Goal: Communication & Community: Answer question/provide support

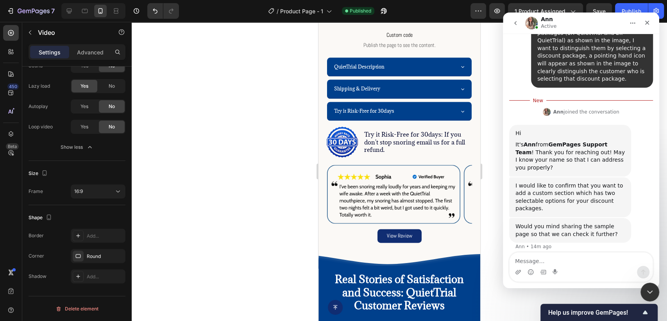
scroll to position [277, 0]
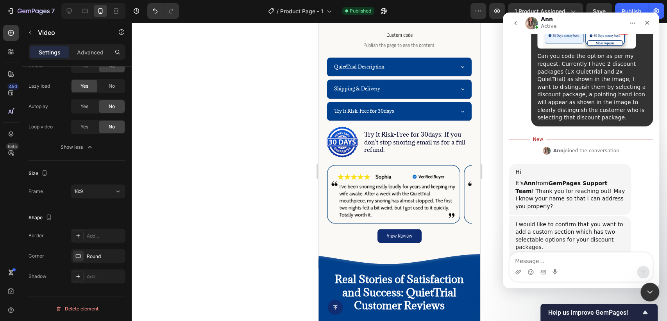
click at [636, 145] on div "Ann joined the conversation 5:21 am" at bounding box center [582, 151] width 144 height 12
click at [559, 263] on textarea "Message…" at bounding box center [581, 258] width 143 height 13
type textarea "i"
type textarea "I"
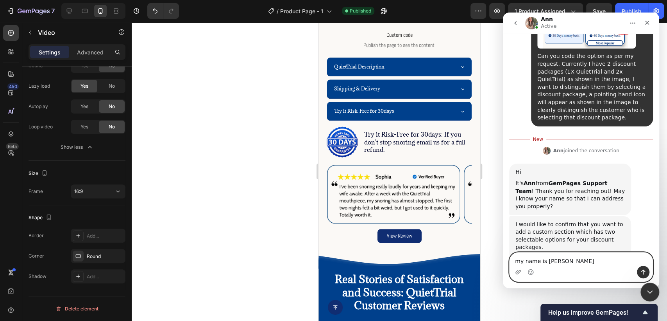
type textarea "my name is [PERSON_NAME]"
click at [640, 271] on icon "Send a message…" at bounding box center [643, 272] width 6 height 6
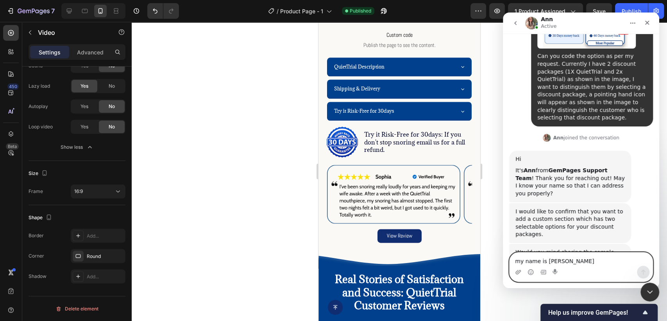
scroll to position [287, 0]
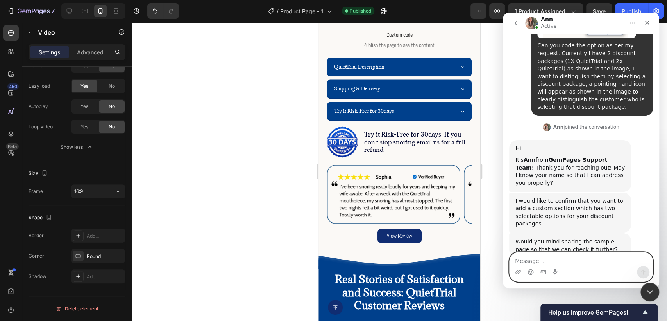
click at [606, 260] on textarea "Message…" at bounding box center [581, 258] width 143 height 13
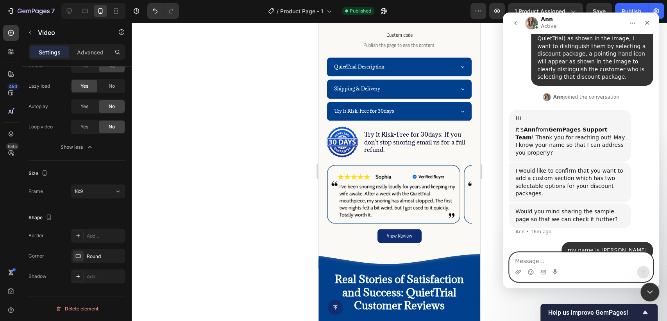
paste textarea "[URL][DOMAIN_NAME]"
type textarea "[URL][DOMAIN_NAME]"
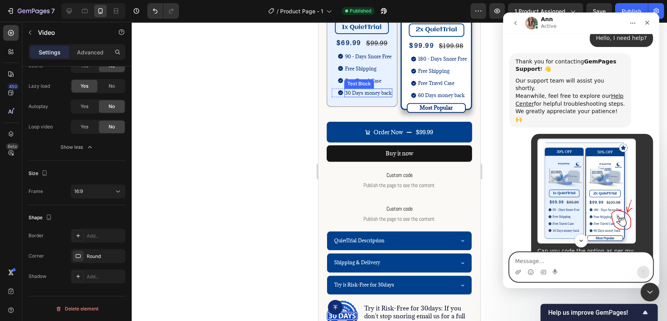
scroll to position [434, 0]
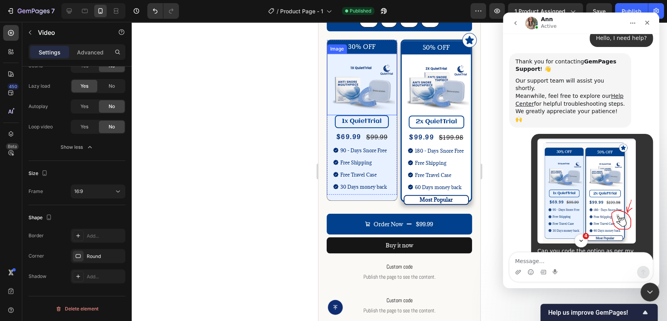
click at [363, 88] on img at bounding box center [362, 86] width 66 height 50
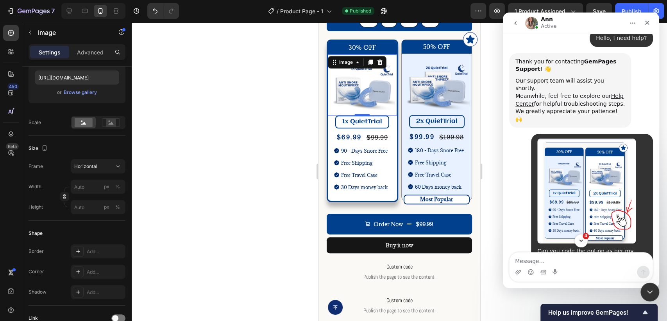
scroll to position [0, 0]
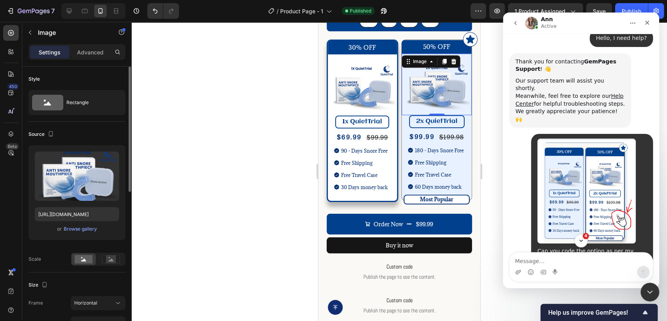
click at [430, 88] on img at bounding box center [437, 86] width 66 height 50
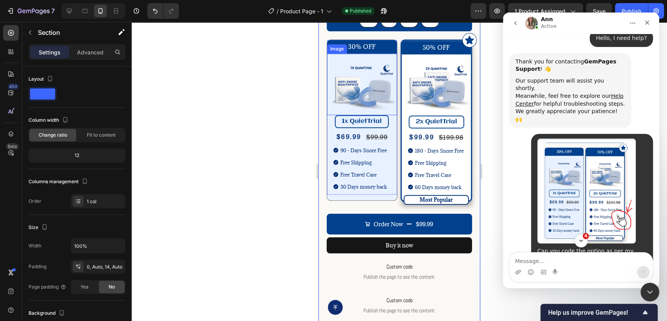
click at [344, 91] on img at bounding box center [362, 86] width 66 height 50
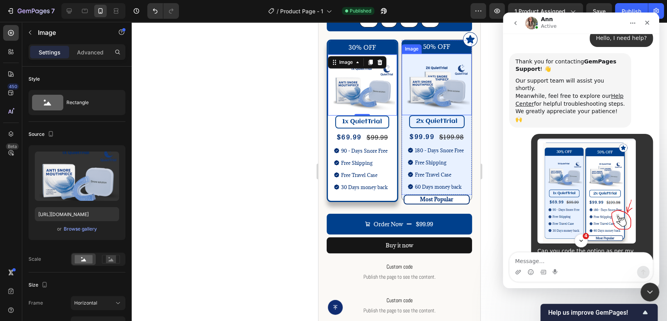
click at [407, 91] on img at bounding box center [437, 86] width 66 height 50
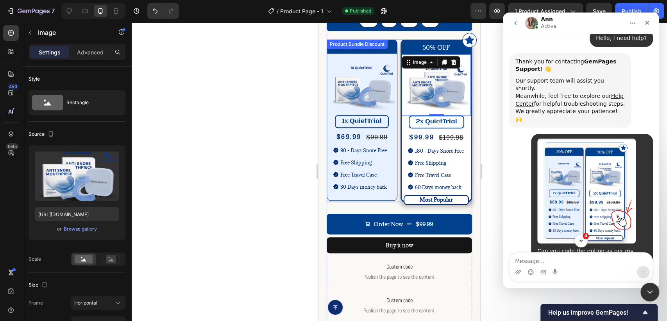
click at [401, 192] on div "50% OFF Text Block Image 0 Icon 2x QuietTrial Text Block $99.99 Product Price P…" at bounding box center [437, 120] width 72 height 162
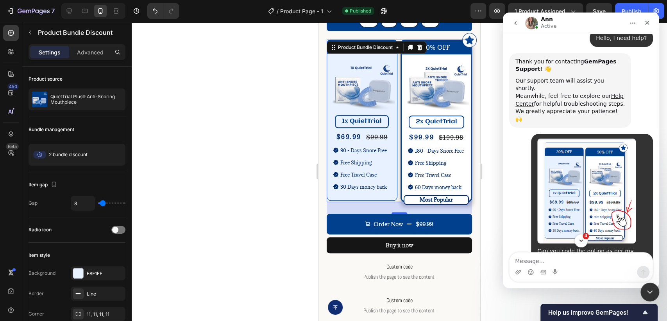
click at [396, 190] on div "30% OFF Text Block Image 1x QuietTrial Text Block $69.99 Product Price Product …" at bounding box center [400, 120] width 146 height 162
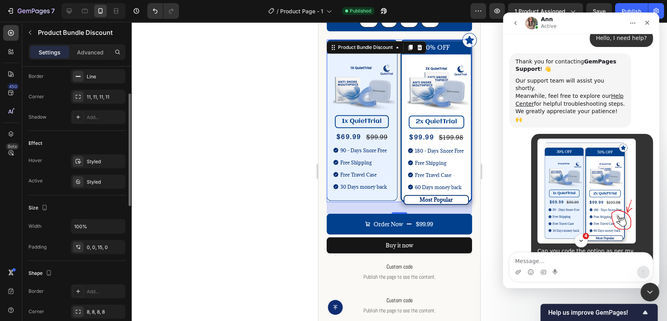
scroll to position [260, 0]
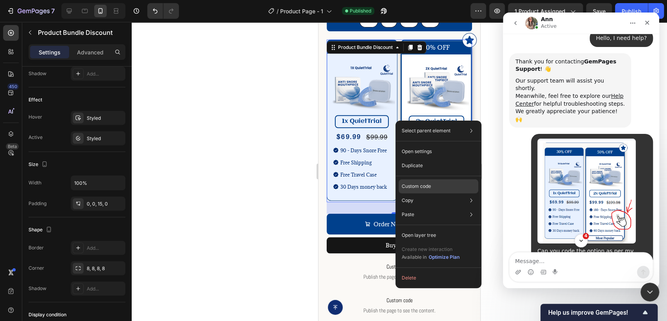
click at [442, 187] on div "Custom code" at bounding box center [439, 186] width 80 height 14
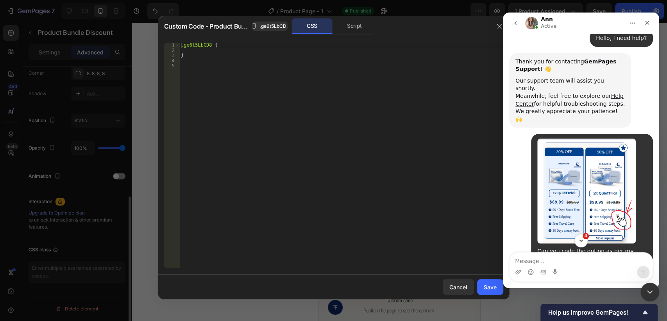
scroll to position [245, 0]
click at [357, 33] on div "Script" at bounding box center [354, 26] width 41 height 16
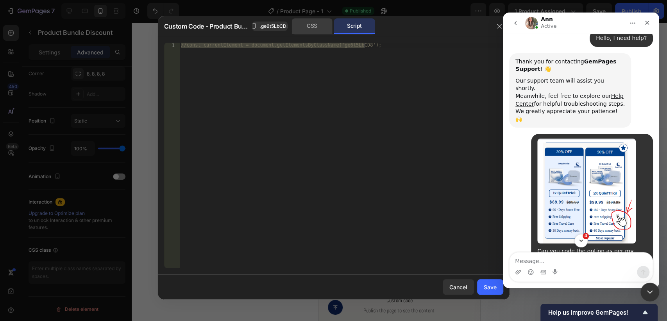
click at [317, 26] on div "CSS" at bounding box center [312, 26] width 41 height 16
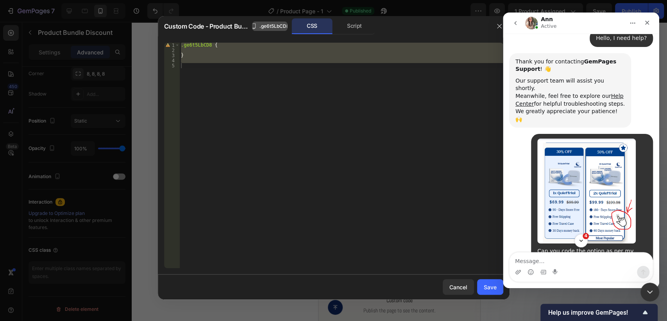
click at [279, 26] on span ".ge6t5LbCD8" at bounding box center [275, 26] width 30 height 7
click at [313, 26] on div "CSS" at bounding box center [312, 26] width 41 height 16
click at [352, 26] on div "Script" at bounding box center [354, 26] width 41 height 16
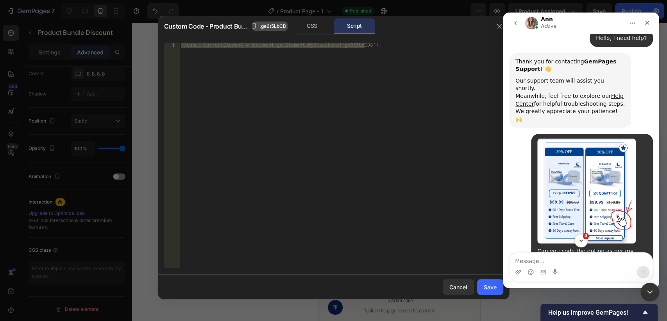
click at [267, 24] on span ".ge6t5LbCD8" at bounding box center [275, 26] width 30 height 7
drag, startPoint x: 191, startPoint y: 28, endPoint x: 312, endPoint y: 32, distance: 120.9
click at [312, 32] on div "Custom Code - Product Bundle Discount Copied CSS Script" at bounding box center [326, 26] width 325 height 16
click at [273, 27] on span ".ge6t5LbCD8" at bounding box center [275, 26] width 30 height 7
click at [497, 29] on icon "button" at bounding box center [500, 26] width 6 height 6
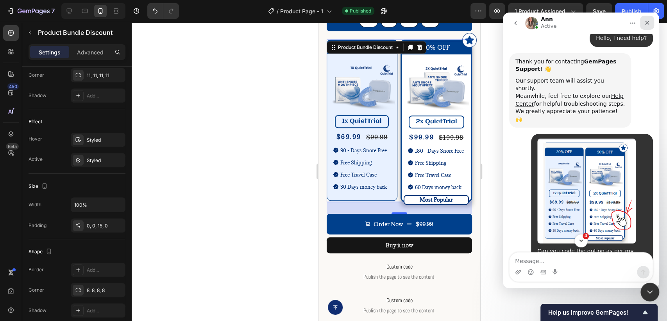
click at [649, 23] on icon "Close" at bounding box center [647, 23] width 6 height 6
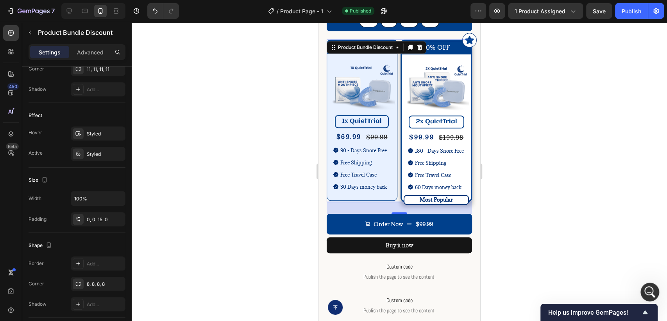
click at [579, 93] on div at bounding box center [400, 171] width 536 height 299
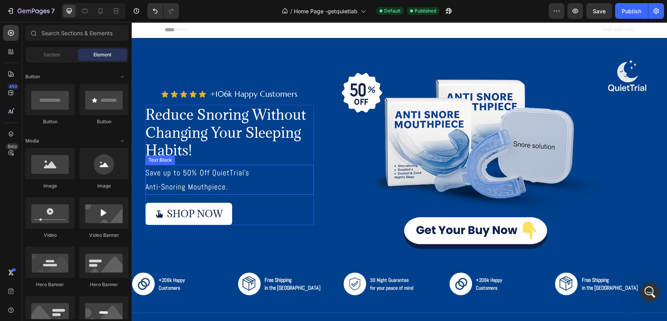
click at [240, 182] on p "Save up to 50% Off QuietTrial's Anti-Snoring Mouthpiece." at bounding box center [229, 179] width 168 height 28
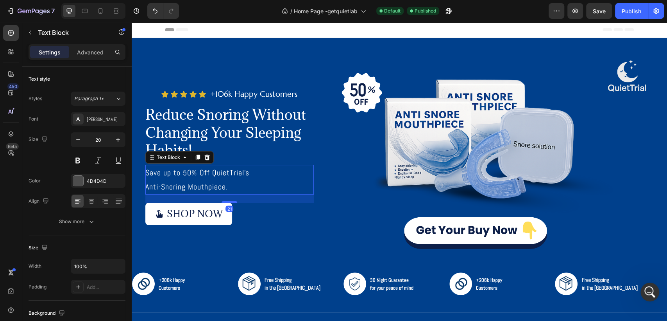
click at [145, 186] on span "Anti-Snoring Mouthpiece." at bounding box center [186, 186] width 83 height 10
click at [145, 187] on span "Anti-Snoring Mouthpiece." at bounding box center [186, 186] width 83 height 10
click at [103, 10] on icon at bounding box center [101, 11] width 8 height 8
type input "18"
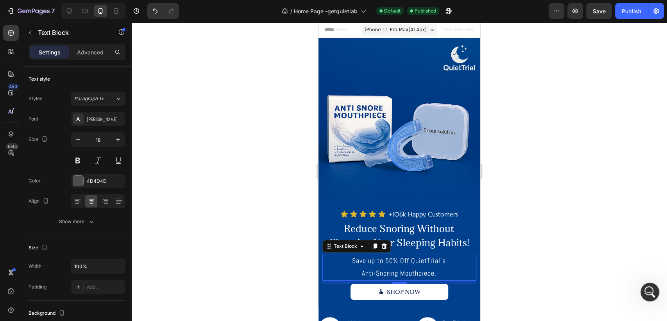
scroll to position [197, 0]
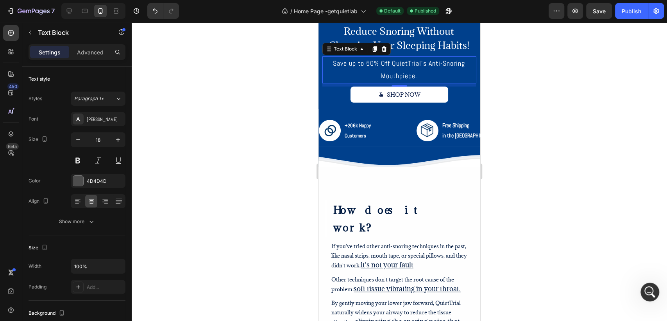
click at [517, 73] on div at bounding box center [400, 171] width 536 height 299
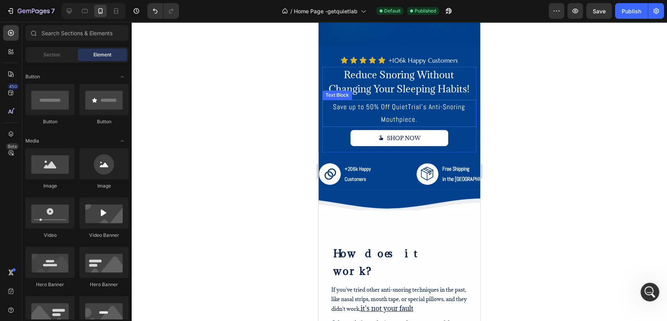
scroll to position [67, 0]
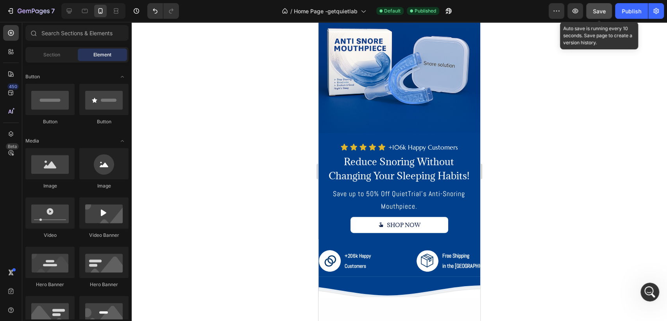
click at [590, 9] on button "Save" at bounding box center [600, 11] width 26 height 16
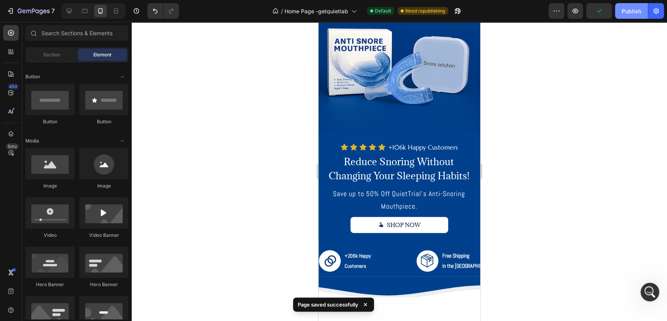
click at [627, 11] on div "Publish" at bounding box center [632, 11] width 20 height 8
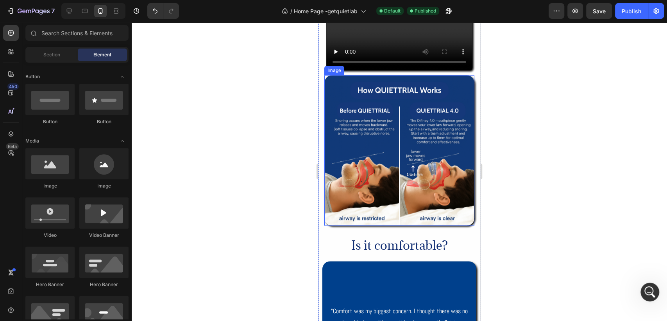
scroll to position [458, 0]
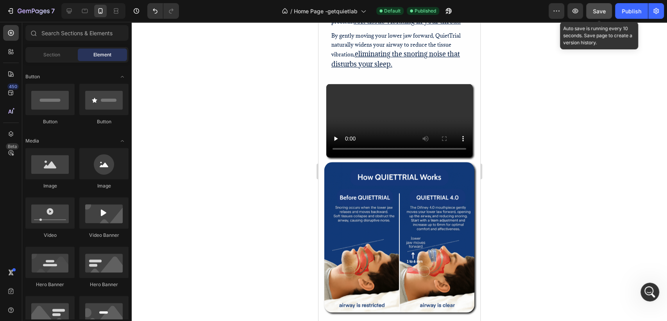
click at [601, 12] on span "Save" at bounding box center [599, 11] width 13 height 7
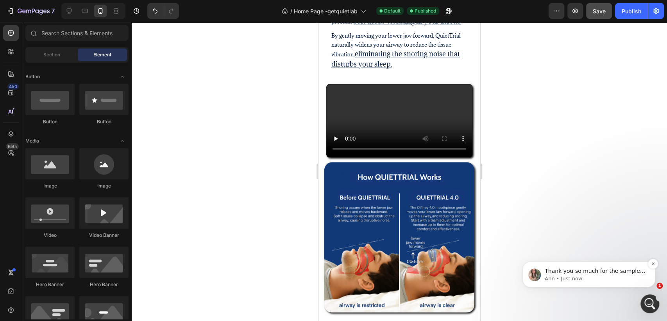
scroll to position [366, 0]
click at [615, 275] on p "Ann • Just now" at bounding box center [595, 278] width 101 height 7
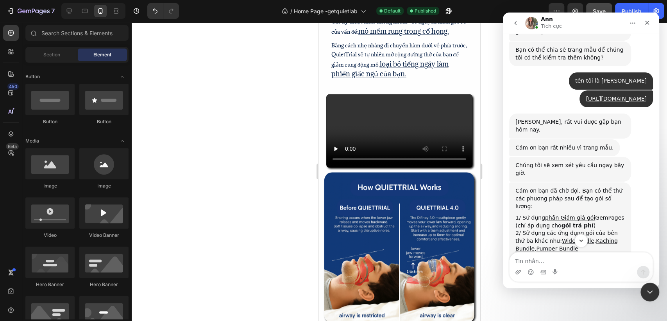
scroll to position [472, 0]
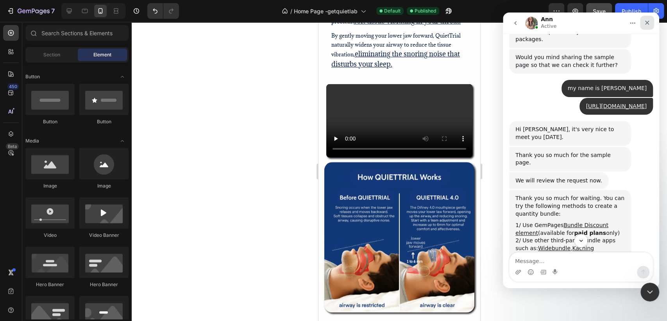
click at [645, 23] on icon "Close" at bounding box center [647, 23] width 6 height 6
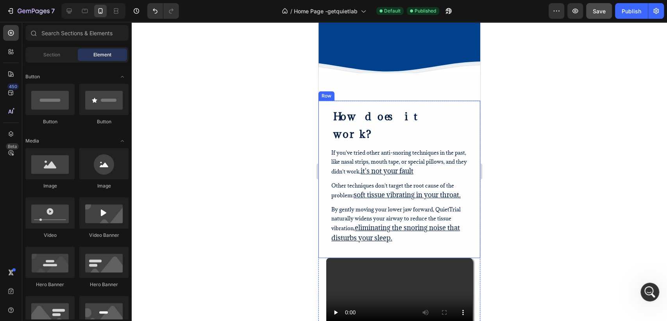
scroll to position [328, 0]
